Goal: Task Accomplishment & Management: Complete application form

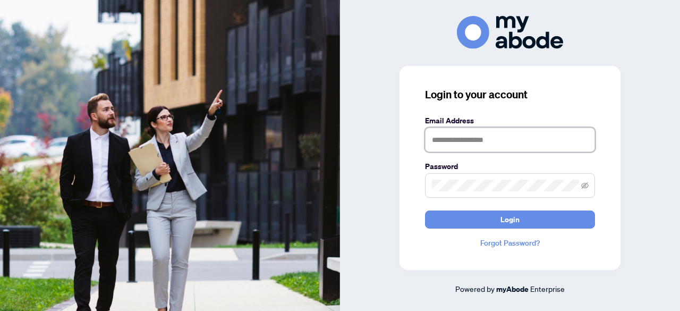
drag, startPoint x: 486, startPoint y: 141, endPoint x: 484, endPoint y: 151, distance: 10.3
click at [486, 141] on input "text" at bounding box center [510, 140] width 170 height 24
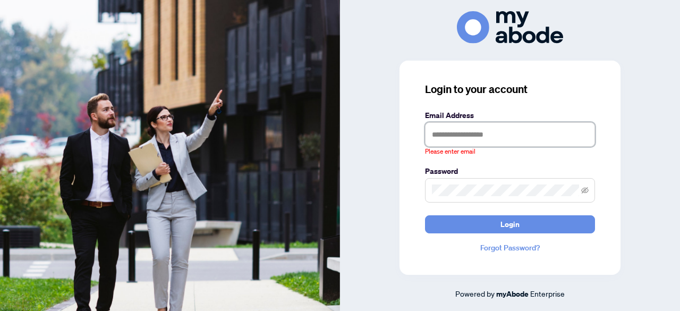
click at [425, 215] on button "Login" at bounding box center [510, 224] width 170 height 18
type input "**********"
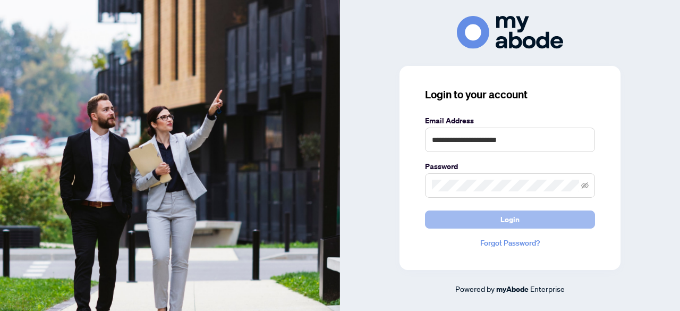
click at [519, 222] on span "Login" at bounding box center [510, 219] width 19 height 17
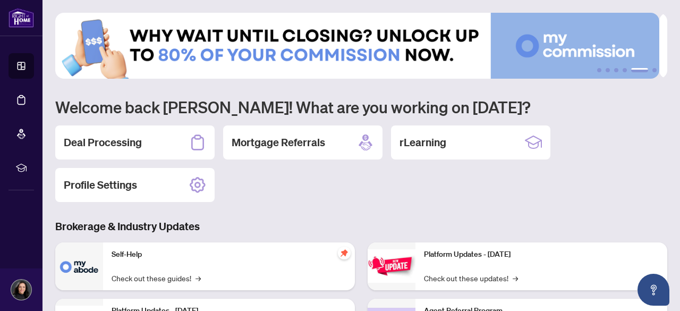
click at [139, 144] on h2 "Deal Processing" at bounding box center [103, 142] width 78 height 15
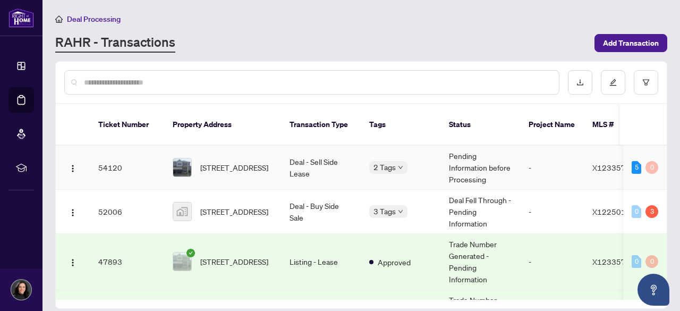
click at [239, 162] on span "[STREET_ADDRESS]" at bounding box center [234, 168] width 68 height 12
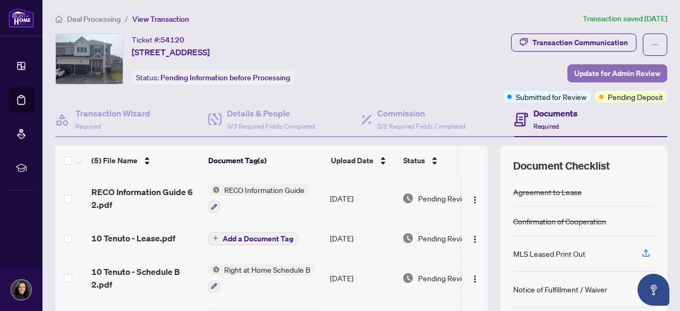
click at [608, 73] on span "Update for Admin Review" at bounding box center [618, 73] width 86 height 17
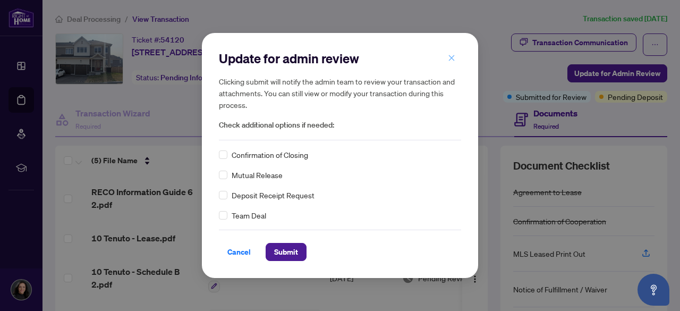
click at [452, 54] on span "button" at bounding box center [451, 57] width 7 height 17
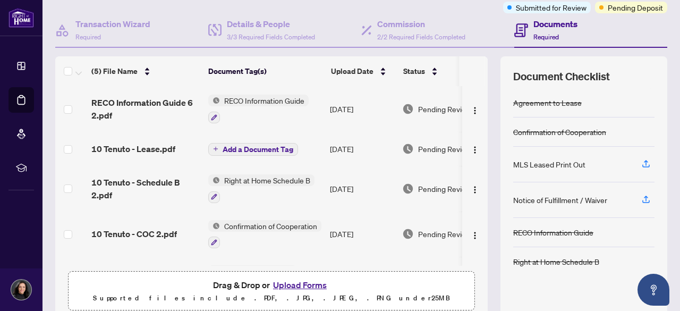
scroll to position [132, 0]
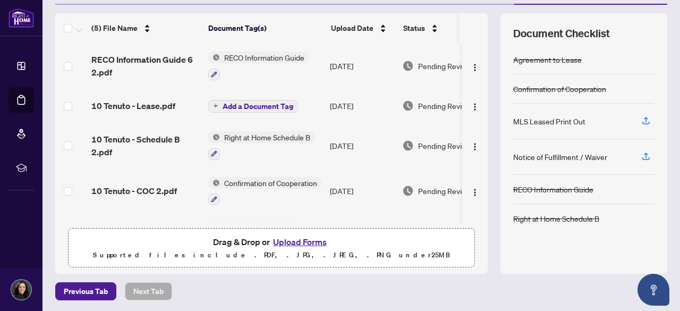
click at [307, 238] on button "Upload Forms" at bounding box center [300, 242] width 60 height 14
click at [305, 240] on button "Upload Forms" at bounding box center [300, 242] width 60 height 14
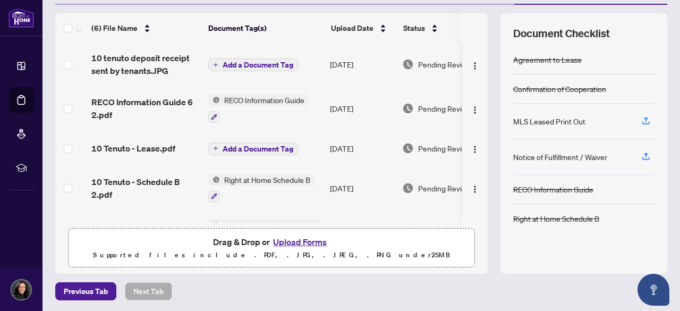
scroll to position [81, 0]
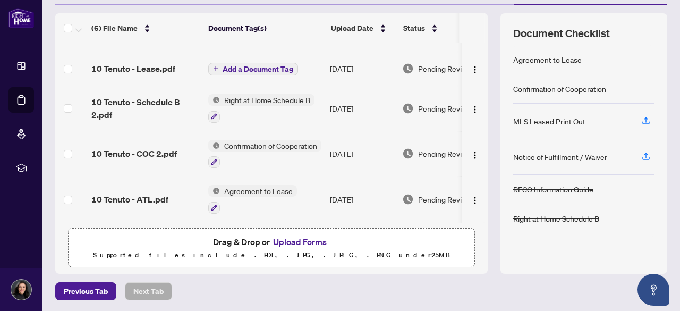
click at [478, 220] on div "10 tenuto deposit receipt sent by tenants.JPG Add a Document Tag [DATE] Pending…" at bounding box center [271, 133] width 433 height 180
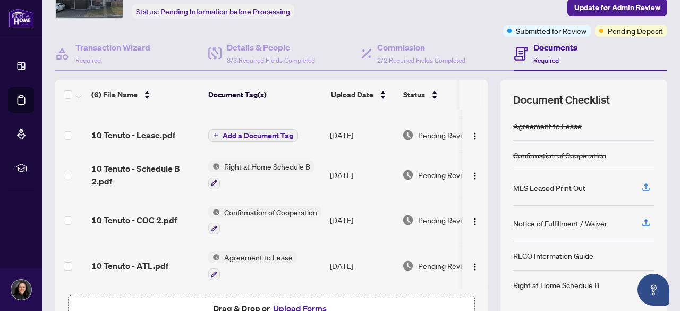
scroll to position [22, 0]
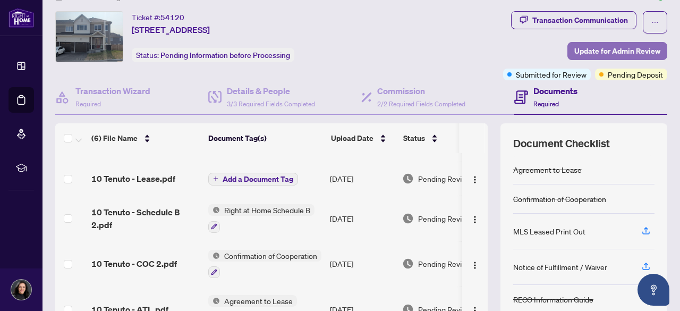
click at [619, 48] on span "Update for Admin Review" at bounding box center [618, 51] width 86 height 17
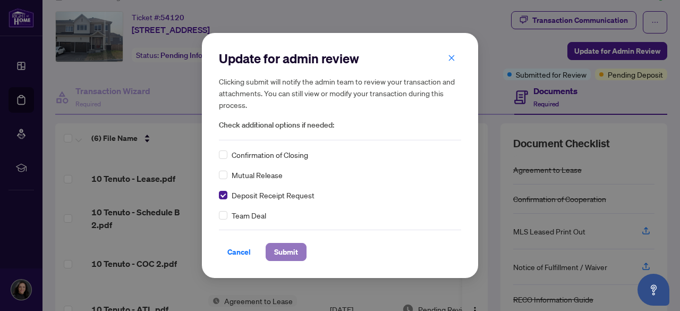
click at [281, 253] on span "Submit" at bounding box center [286, 251] width 24 height 17
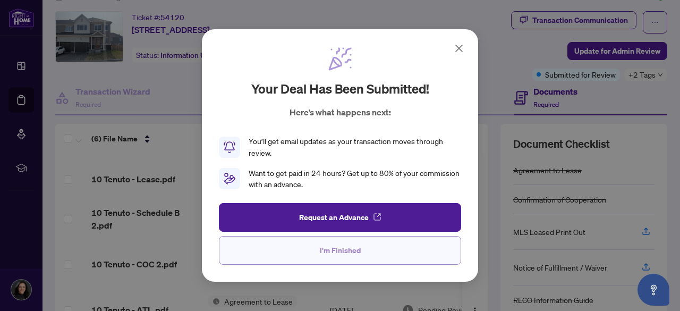
click at [332, 249] on span "I'm Finished" at bounding box center [340, 250] width 41 height 17
